Goal: Task Accomplishment & Management: Complete application form

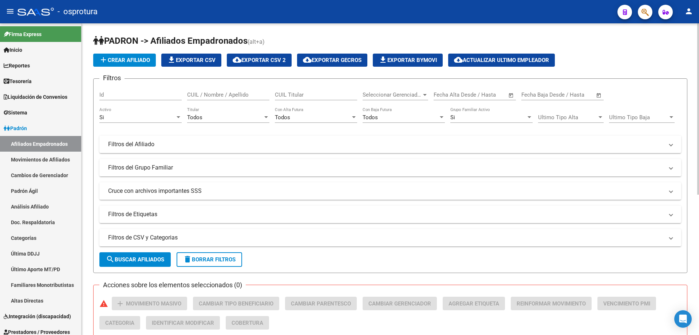
click at [394, 96] on span "Seleccionar Gerenciador" at bounding box center [392, 94] width 59 height 7
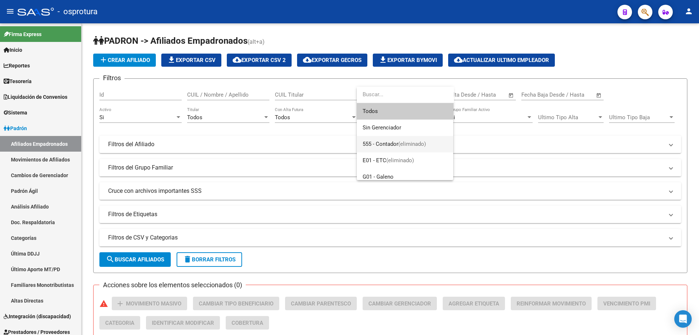
scroll to position [103, 0]
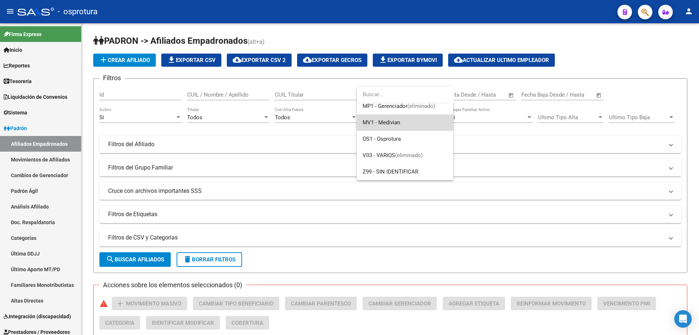
click at [402, 123] on span "MV1 - Medivian" at bounding box center [405, 122] width 85 height 16
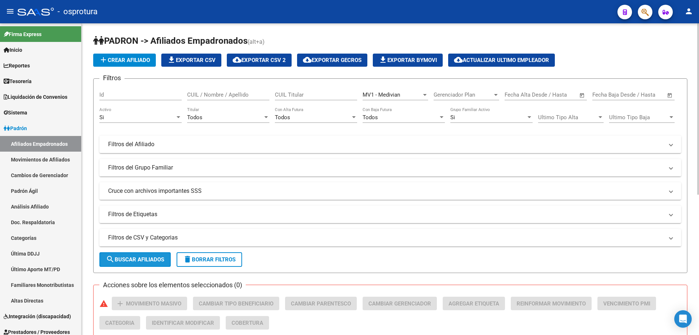
click at [127, 261] on span "search Buscar Afiliados" at bounding box center [135, 259] width 58 height 7
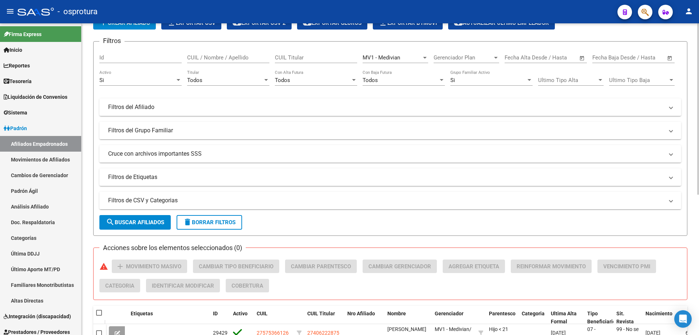
scroll to position [0, 0]
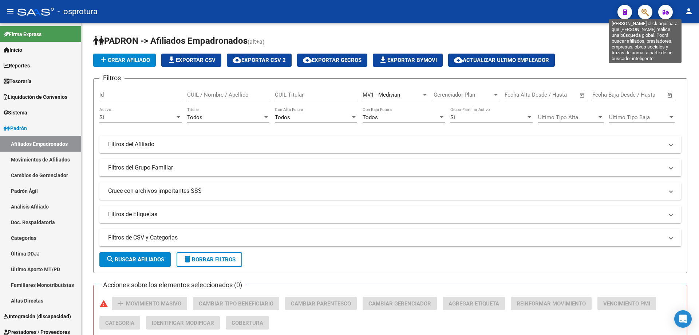
click at [648, 11] on icon "button" at bounding box center [645, 12] width 7 height 8
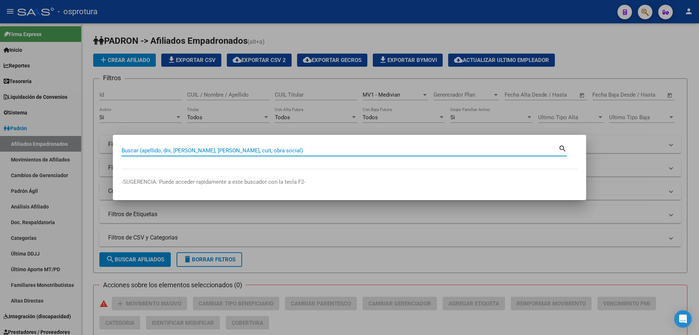
click at [251, 153] on input "Buscar (apellido, dni, [PERSON_NAME], [PERSON_NAME], cuit, obra social)" at bounding box center [340, 150] width 437 height 7
paste input "27-17987851-3"
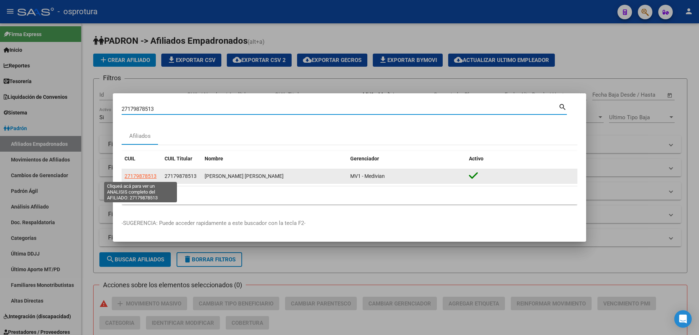
click at [143, 177] on span "27179878513" at bounding box center [141, 176] width 32 height 6
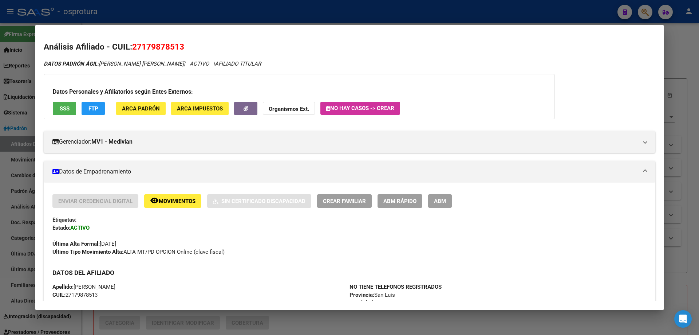
scroll to position [146, 0]
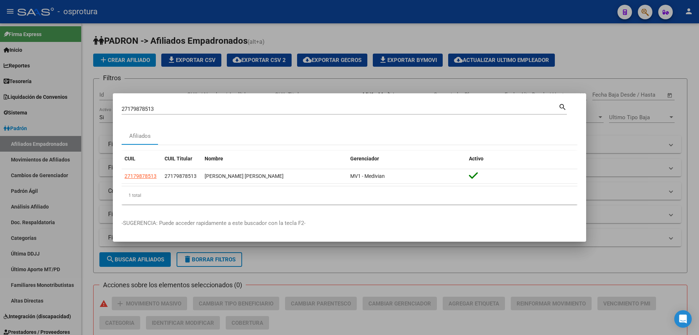
click at [221, 112] on input "27179878513" at bounding box center [340, 109] width 437 height 7
paste input "-20033709-9"
type input "27200337099"
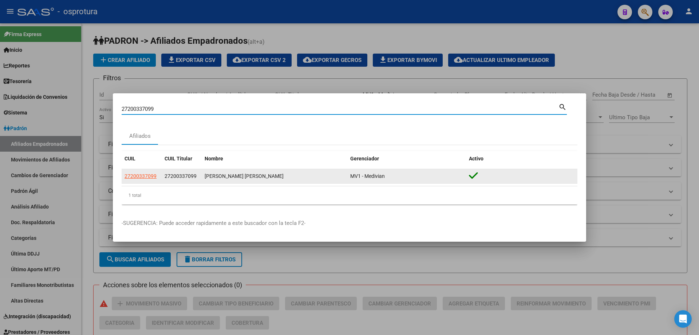
click at [135, 182] on datatable-body-cell "27200337099" at bounding box center [142, 176] width 40 height 14
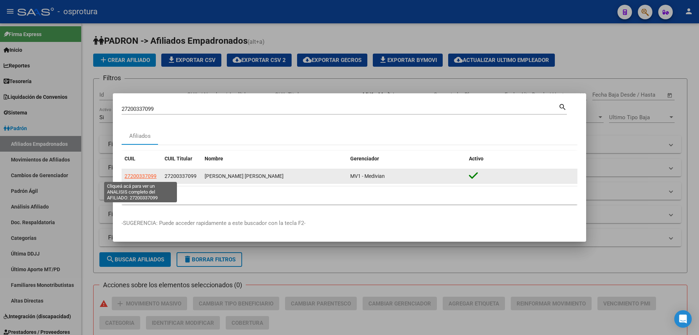
click at [134, 178] on span "27200337099" at bounding box center [141, 176] width 32 height 6
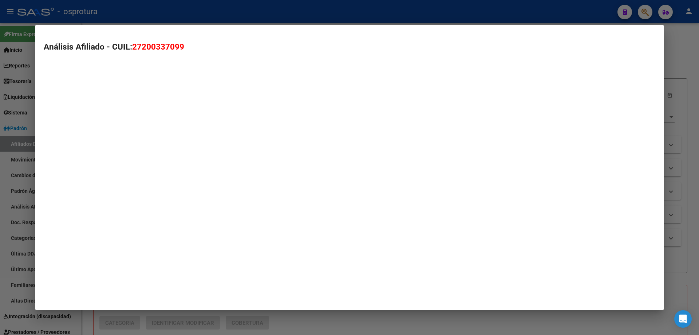
type textarea "27200337099"
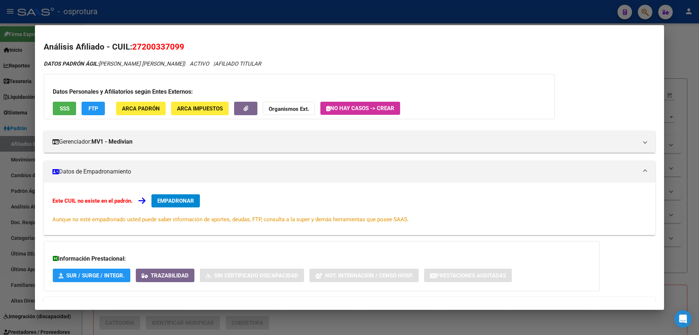
click at [162, 202] on span "EMPADRONAR" at bounding box center [175, 200] width 37 height 7
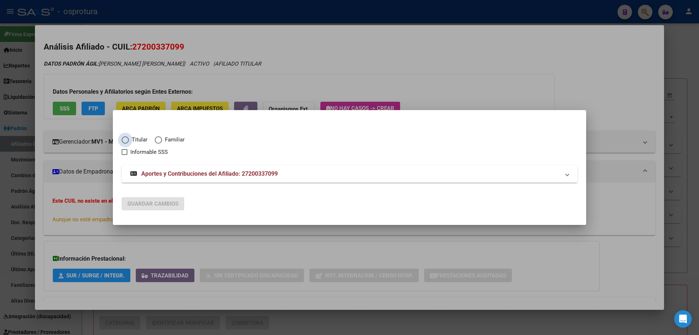
click at [134, 138] on span "Titular" at bounding box center [138, 139] width 19 height 8
click at [129, 138] on input "Titular" at bounding box center [125, 139] width 7 height 7
radio input "true"
checkbox input "true"
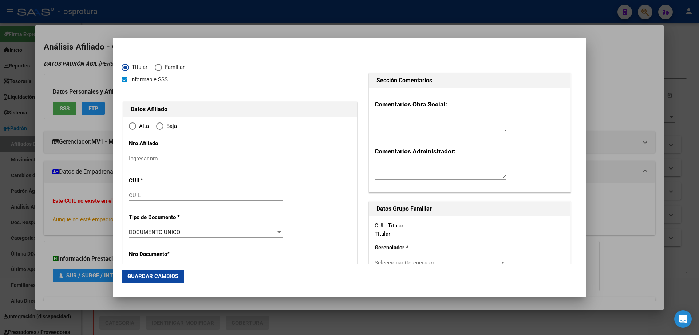
type input "27-20033709-9"
radio input "true"
type input "20033709"
type input "[DATE]"
type input "5903"
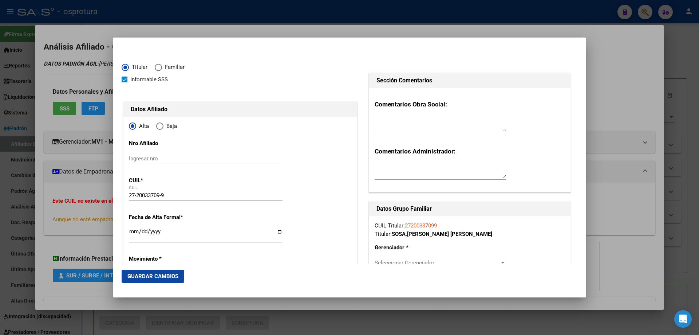
type input "SOSA"
type input "[PERSON_NAME] [PERSON_NAME]"
type input "ENTRE RIOS"
type input "926"
type input "[GEOGRAPHIC_DATA]"
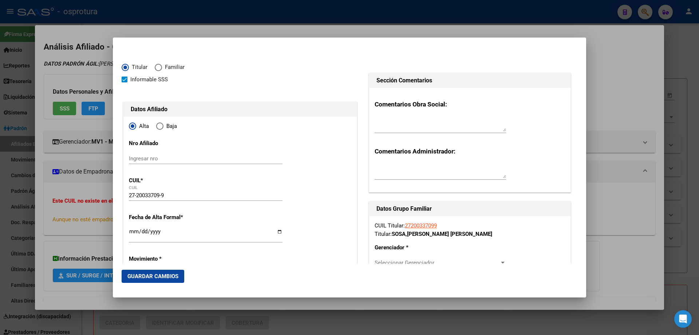
click at [132, 230] on input "Ingresar fecha" at bounding box center [206, 234] width 154 height 12
type input "[DATE]"
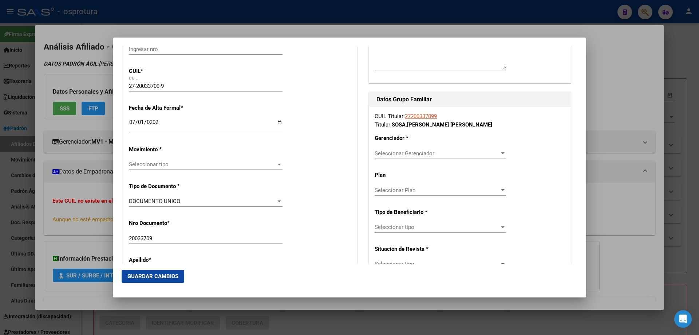
click at [167, 162] on span "Seleccionar tipo" at bounding box center [202, 164] width 147 height 7
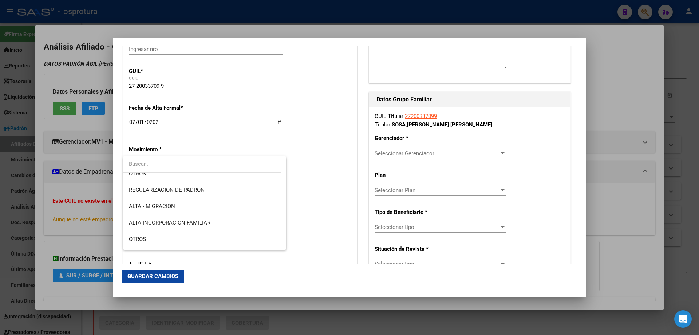
scroll to position [146, 0]
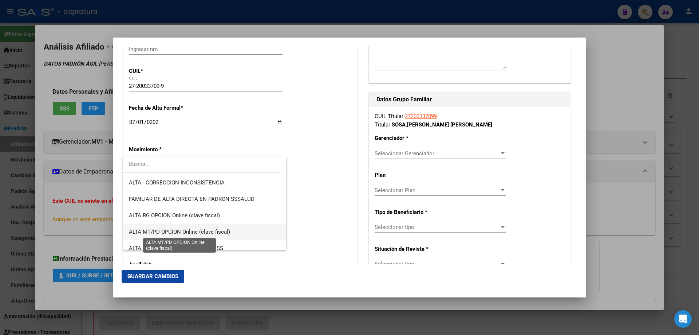
click at [188, 234] on span "ALTA MT/PD OPCION Online (clave fiscal)" at bounding box center [179, 231] width 101 height 7
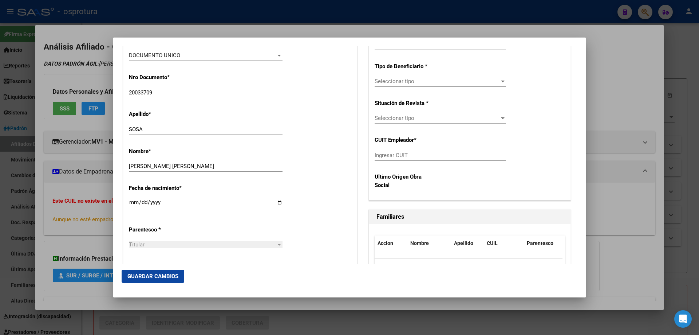
scroll to position [328, 0]
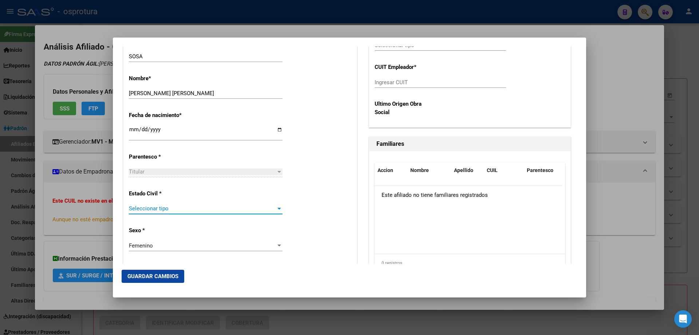
click at [167, 206] on span "Seleccionar tipo" at bounding box center [202, 208] width 147 height 7
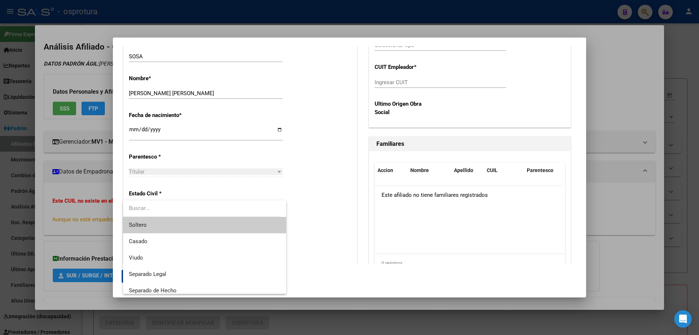
click at [167, 231] on span "Soltero" at bounding box center [204, 225] width 151 height 16
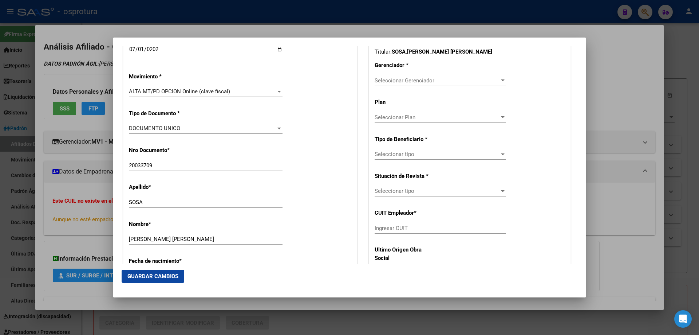
scroll to position [146, 0]
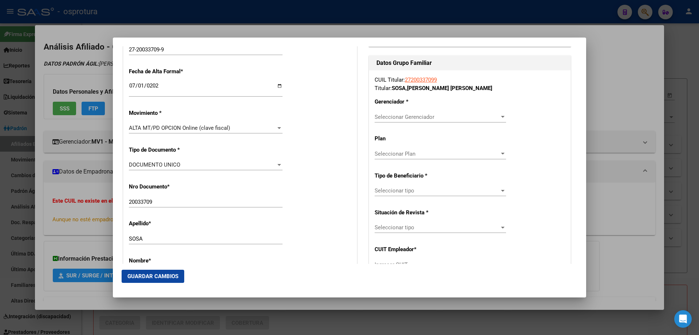
click at [407, 114] on span "Seleccionar Gerenciador" at bounding box center [437, 117] width 125 height 7
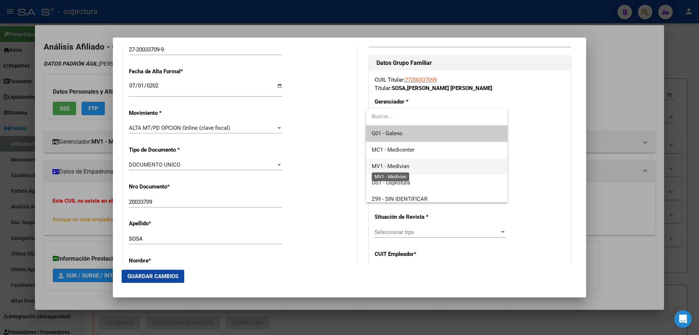
click at [409, 165] on span "MV1 - Medivian" at bounding box center [391, 166] width 38 height 7
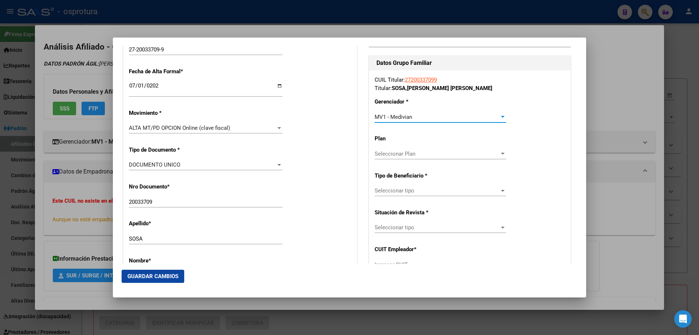
click at [406, 192] on span "Seleccionar tipo" at bounding box center [437, 190] width 125 height 7
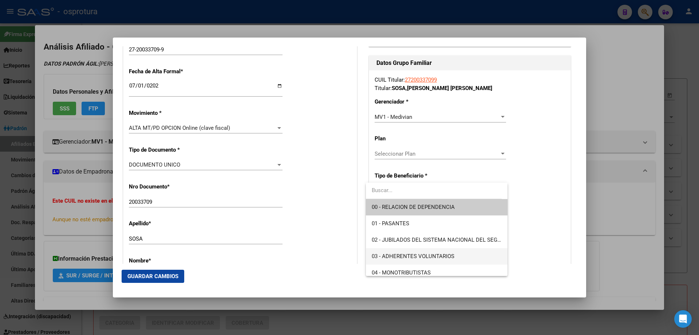
scroll to position [73, 0]
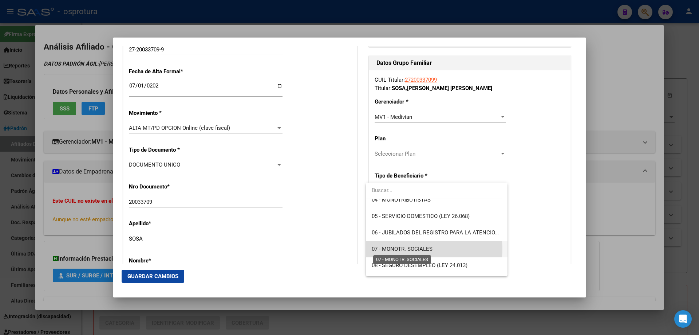
click at [406, 249] on span "07 - MONOTR. SOCIALES" at bounding box center [402, 248] width 61 height 7
type input "27-20033709-9"
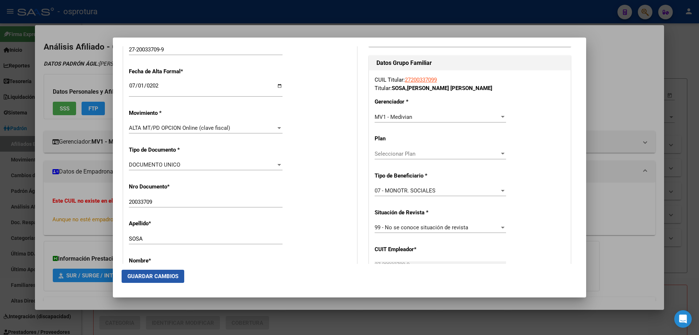
click at [145, 273] on span "Guardar Cambios" at bounding box center [152, 276] width 51 height 7
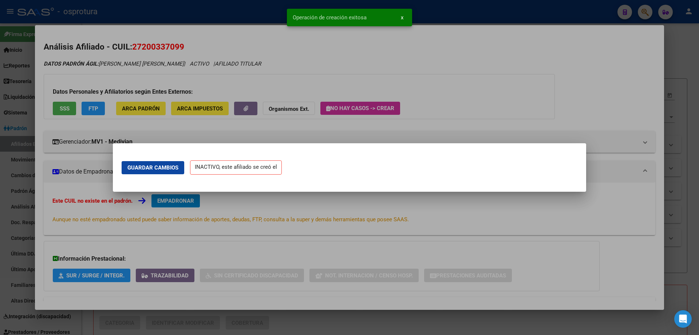
scroll to position [0, 0]
